Goal: Navigation & Orientation: Go to known website

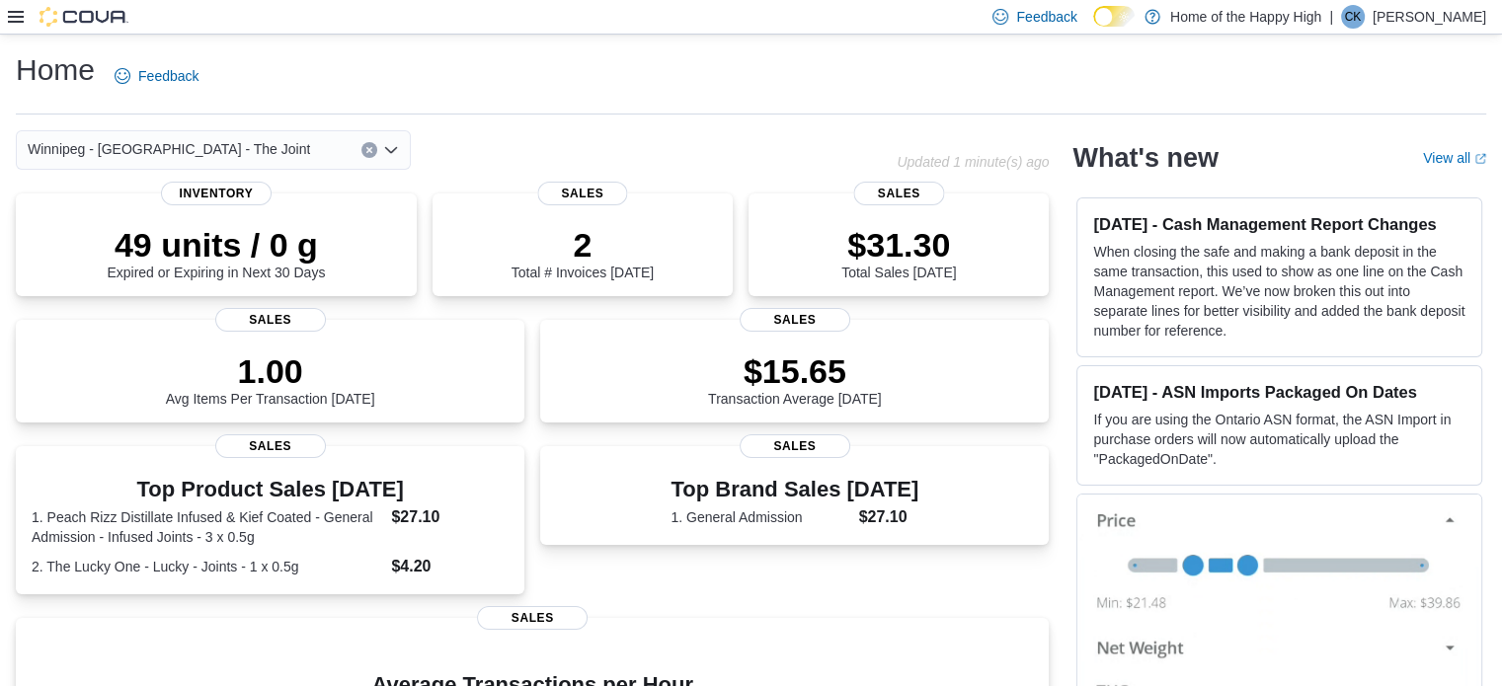
click at [1433, 11] on p "Chris Knapp" at bounding box center [1429, 17] width 114 height 24
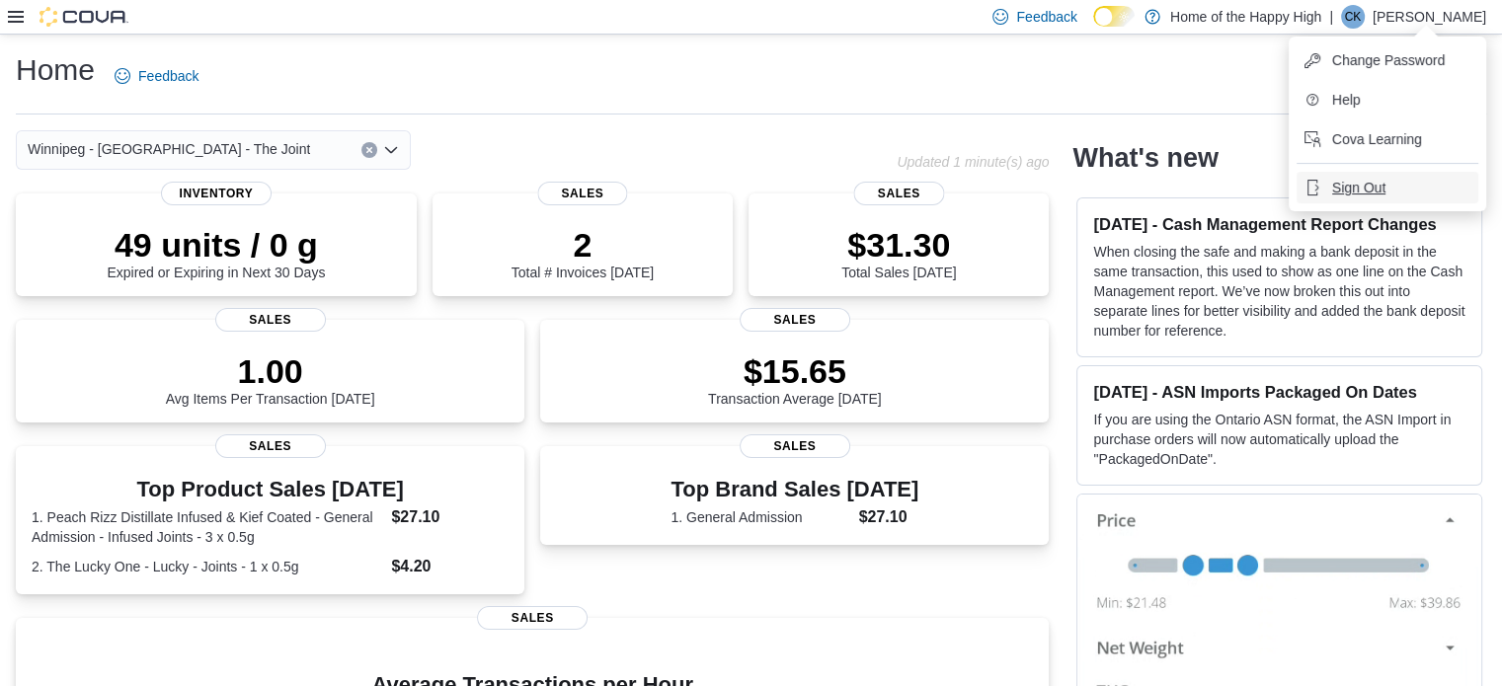
click at [1364, 181] on span "Sign Out" at bounding box center [1358, 188] width 53 height 20
